Goal: Task Accomplishment & Management: Manage account settings

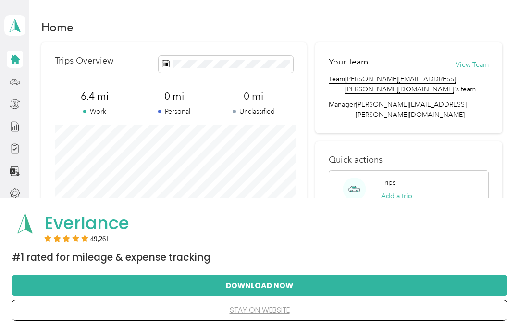
click at [258, 310] on button "stay on website" at bounding box center [259, 310] width 465 height 20
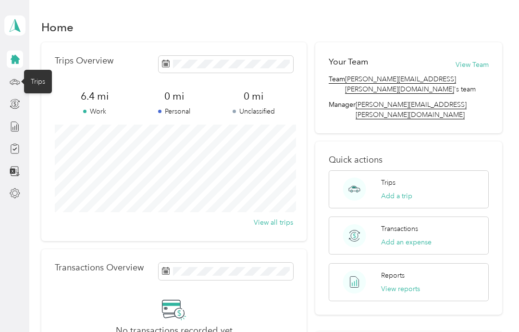
click at [13, 83] on circle at bounding box center [13, 84] width 2 height 2
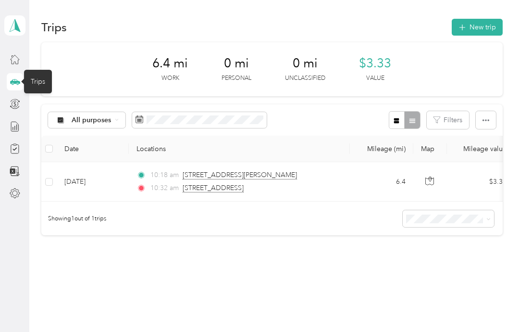
click at [480, 26] on button "New trip" at bounding box center [477, 27] width 51 height 17
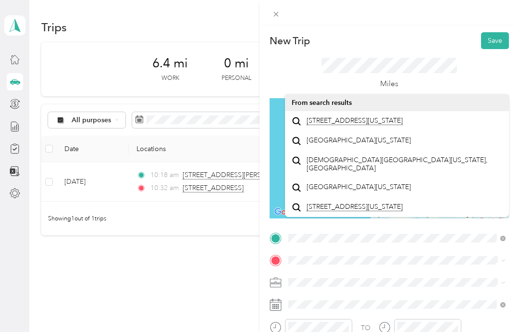
click at [378, 125] on span "[STREET_ADDRESS][US_STATE]" at bounding box center [355, 120] width 96 height 9
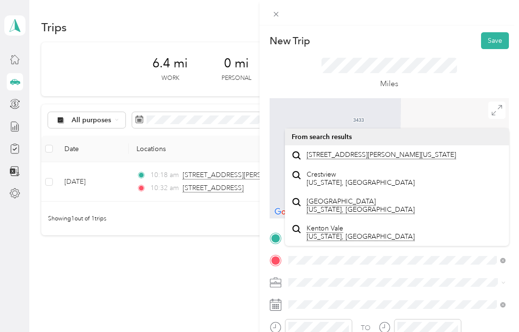
click at [355, 165] on li "[STREET_ADDRESS][PERSON_NAME][US_STATE]" at bounding box center [397, 155] width 224 height 20
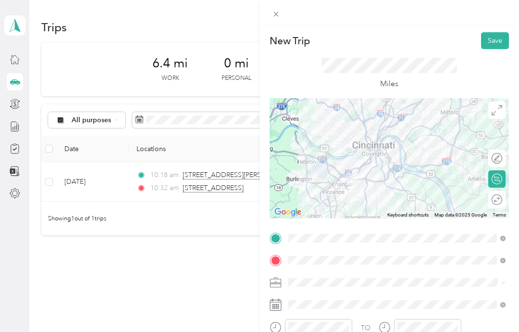
click at [501, 39] on button "Save" at bounding box center [495, 40] width 28 height 17
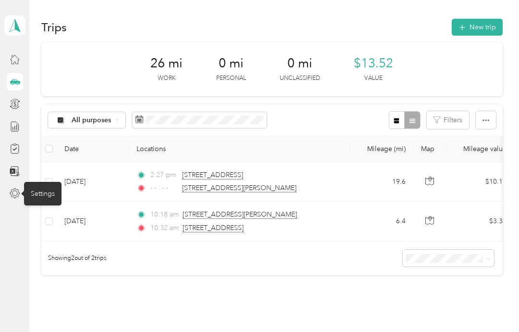
click at [13, 190] on icon at bounding box center [15, 193] width 11 height 11
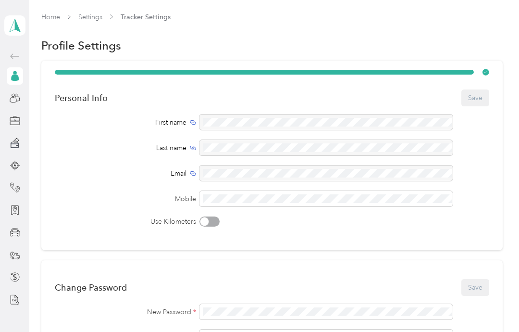
click at [17, 77] on icon at bounding box center [15, 77] width 8 height 7
